Goal: Transaction & Acquisition: Purchase product/service

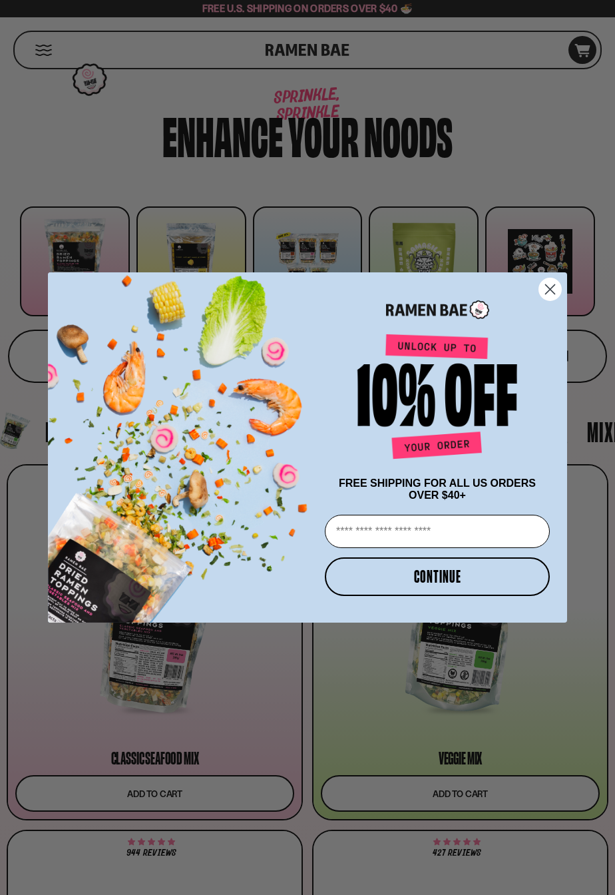
click at [549, 292] on circle "Close dialog" at bounding box center [550, 289] width 22 height 22
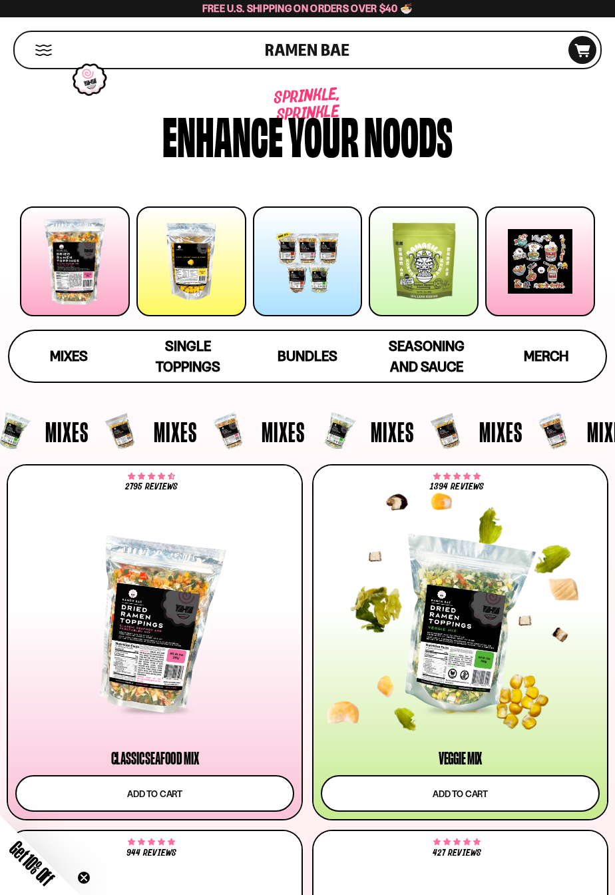
click at [477, 582] on div at bounding box center [460, 626] width 279 height 171
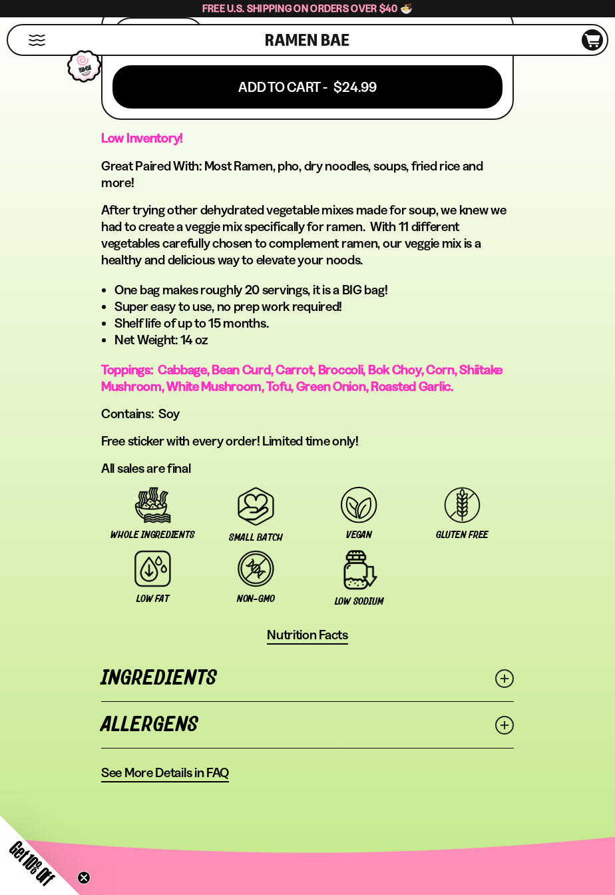
scroll to position [886, 0]
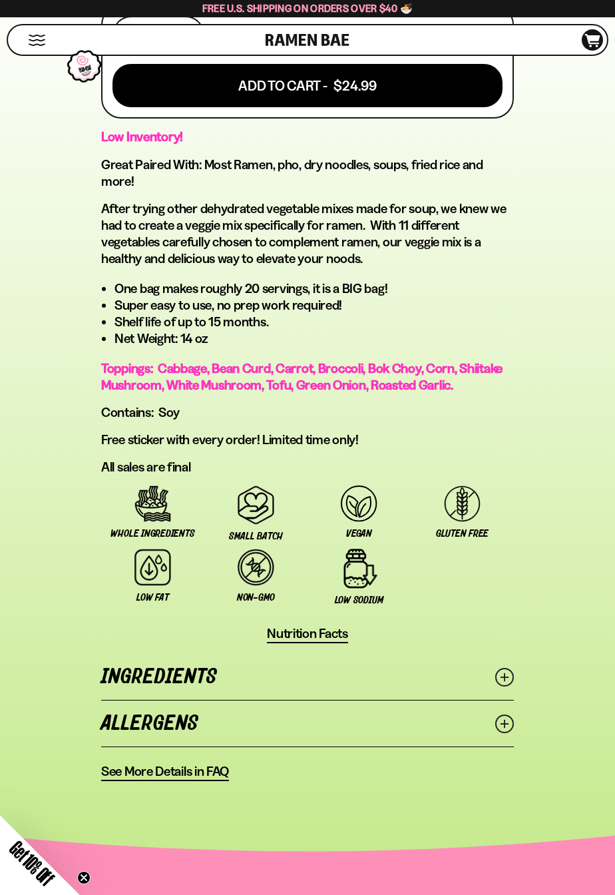
click at [512, 675] on icon at bounding box center [504, 677] width 19 height 19
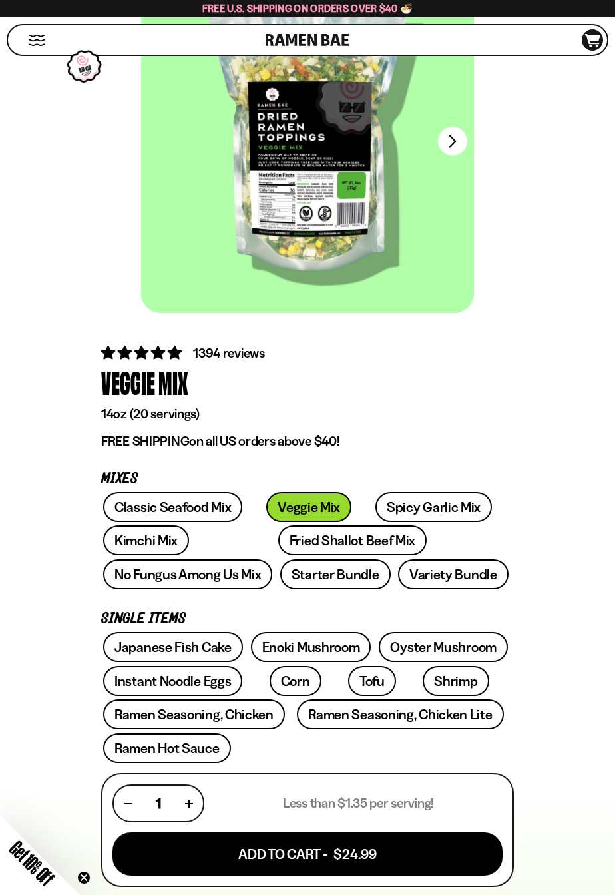
scroll to position [0, 0]
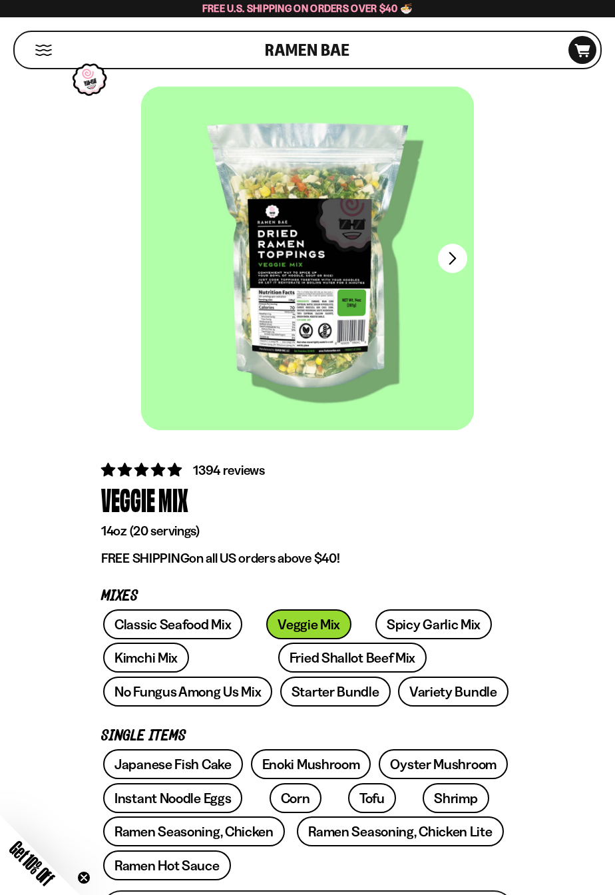
click at [448, 263] on button "Next" at bounding box center [452, 258] width 29 height 29
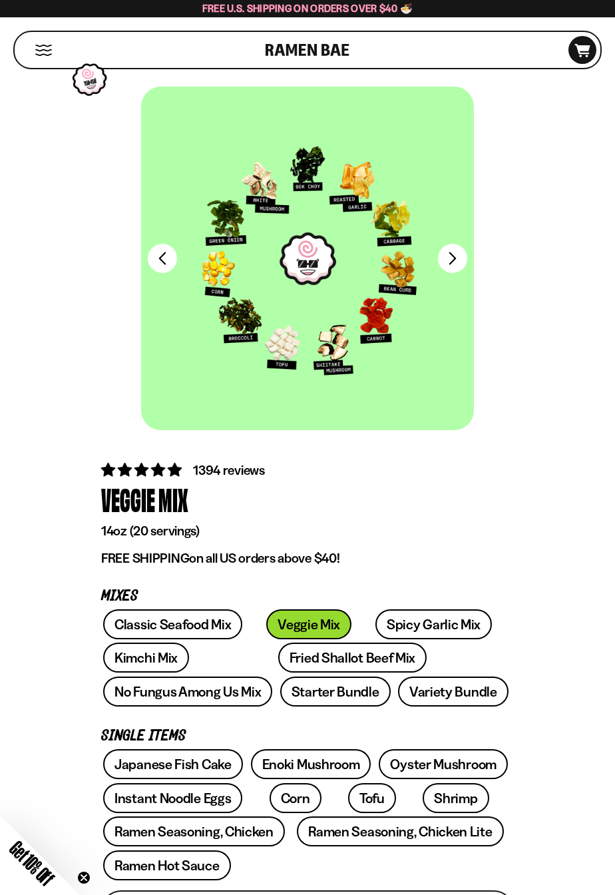
click at [451, 255] on button "FADCB6FD-DFAB-4417-9F21-029242090B77" at bounding box center [452, 258] width 29 height 29
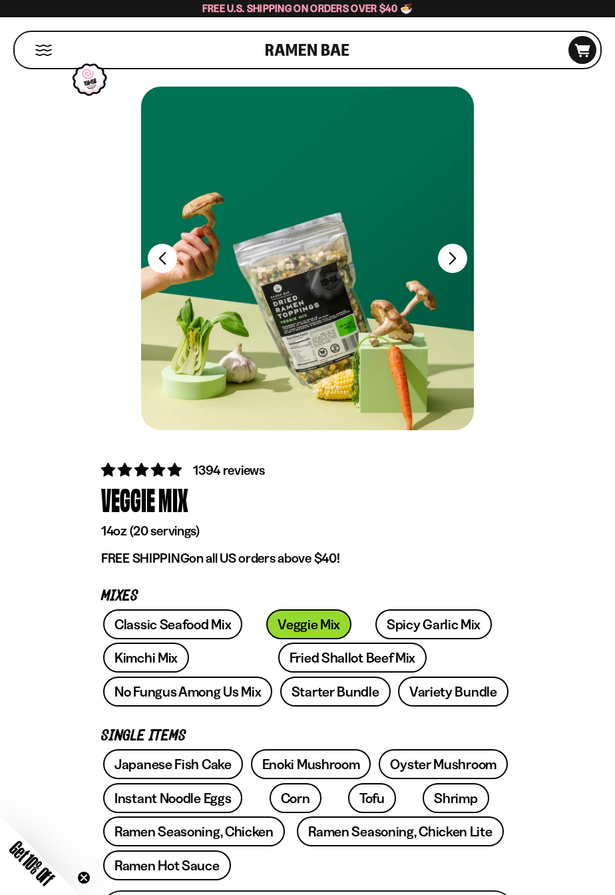
click at [455, 265] on button "FADCB6FD-DFAB-4417-9F21-029242090B77" at bounding box center [452, 258] width 29 height 29
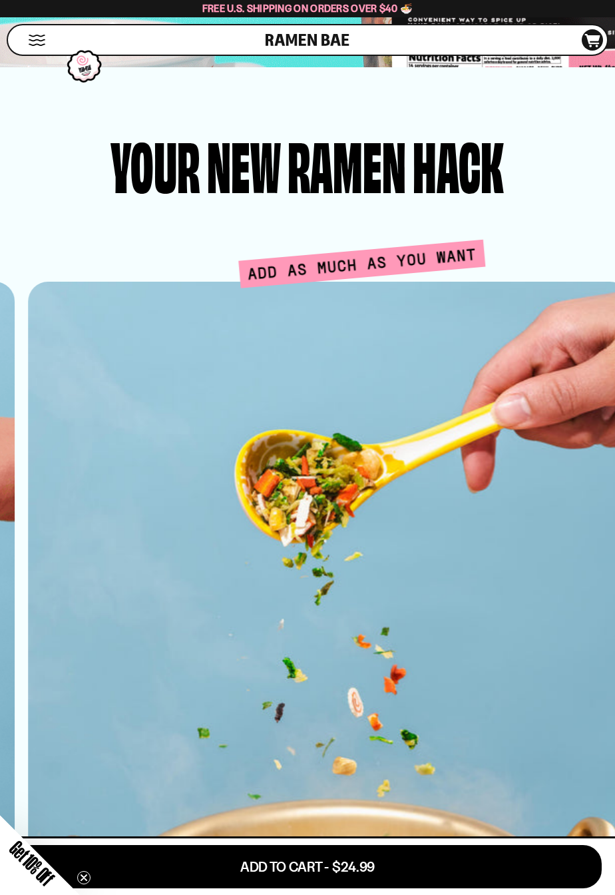
scroll to position [2874, 0]
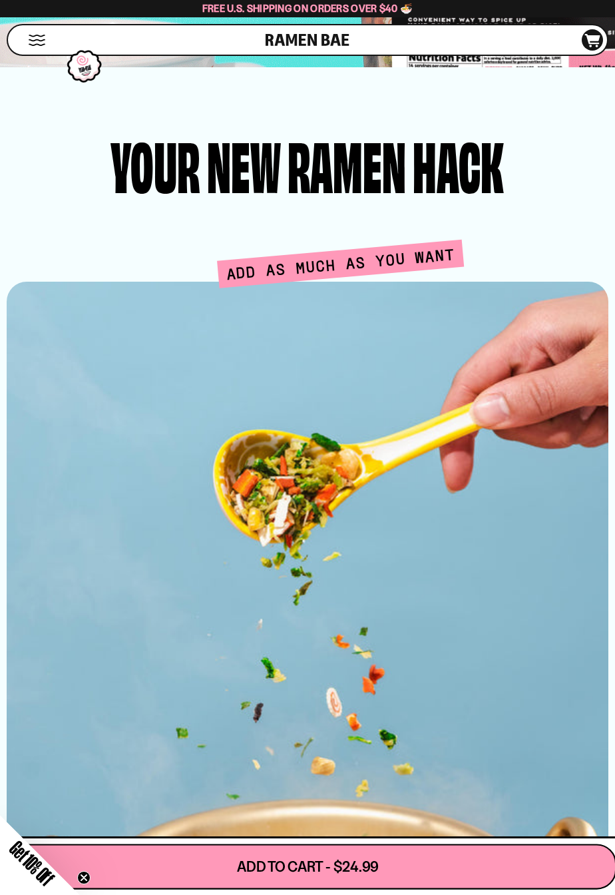
click at [421, 889] on button "Add To Cart - $24.99" at bounding box center [308, 866] width 618 height 45
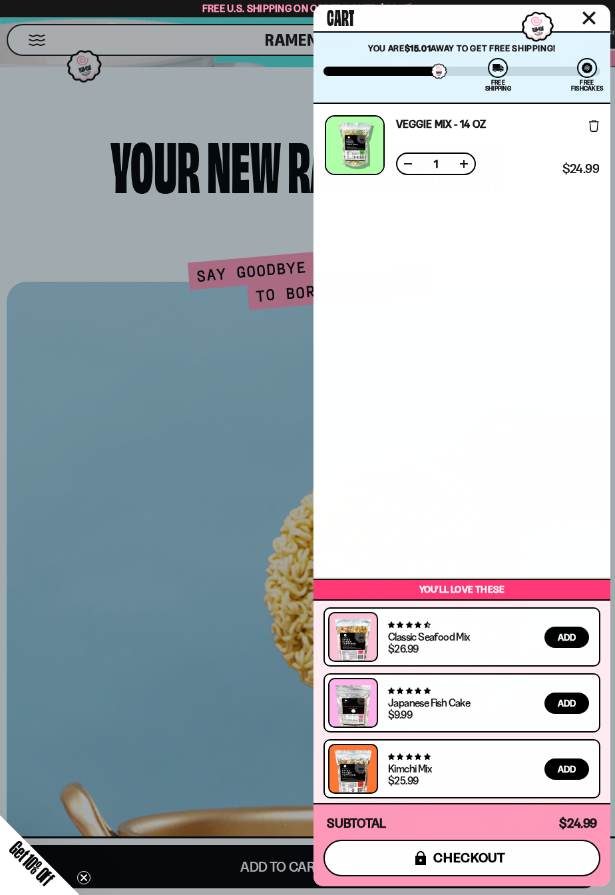
click at [506, 876] on button "icons8-lock checkout" at bounding box center [462, 858] width 277 height 37
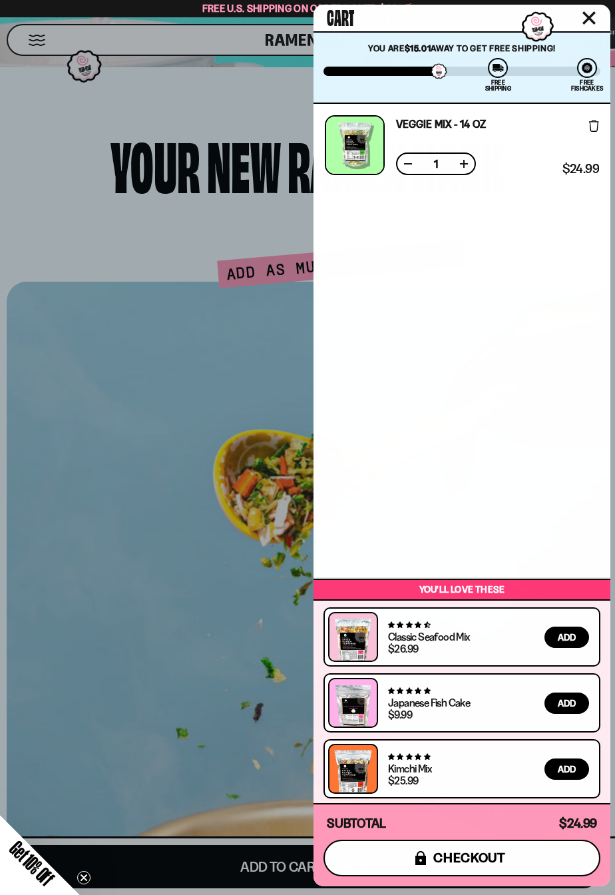
scroll to position [2875, 0]
